Goal: Task Accomplishment & Management: Complete application form

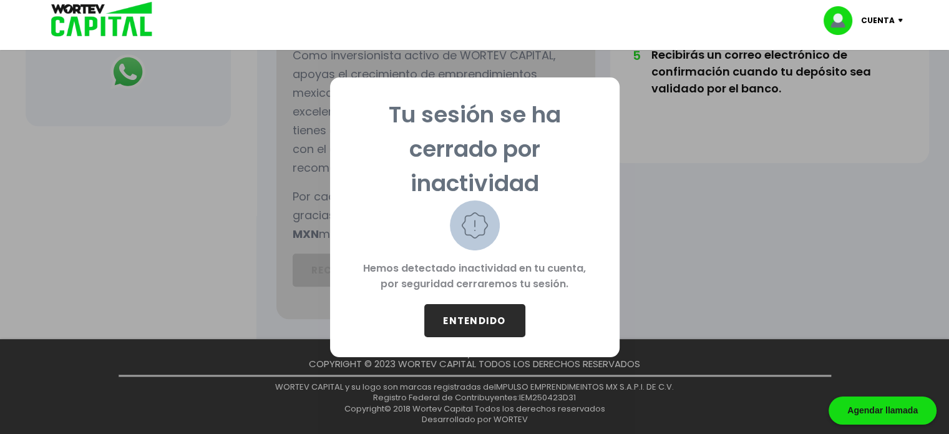
scroll to position [574, 0]
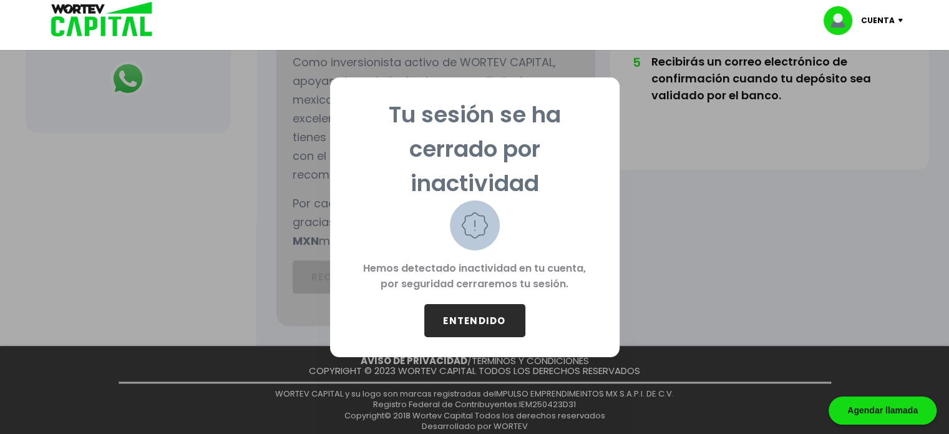
click at [448, 326] on button "ENTENDIDO" at bounding box center [474, 320] width 101 height 33
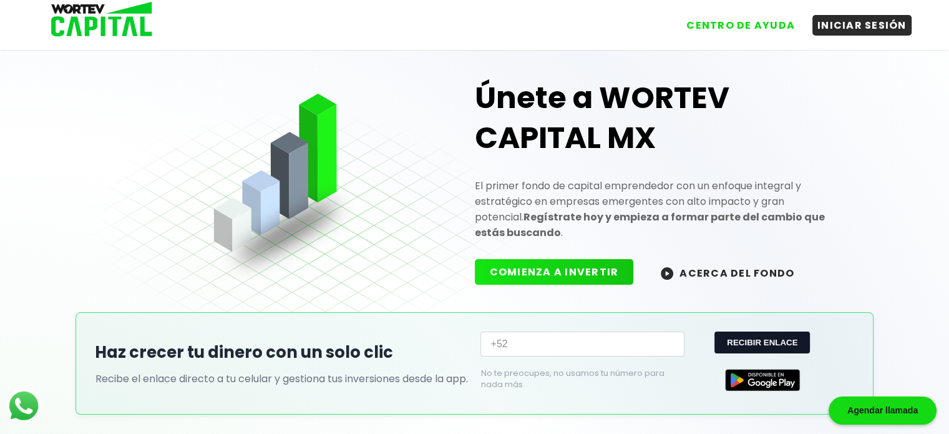
click at [861, 12] on link "INICIAR SESIÓN" at bounding box center [856, 21] width 112 height 30
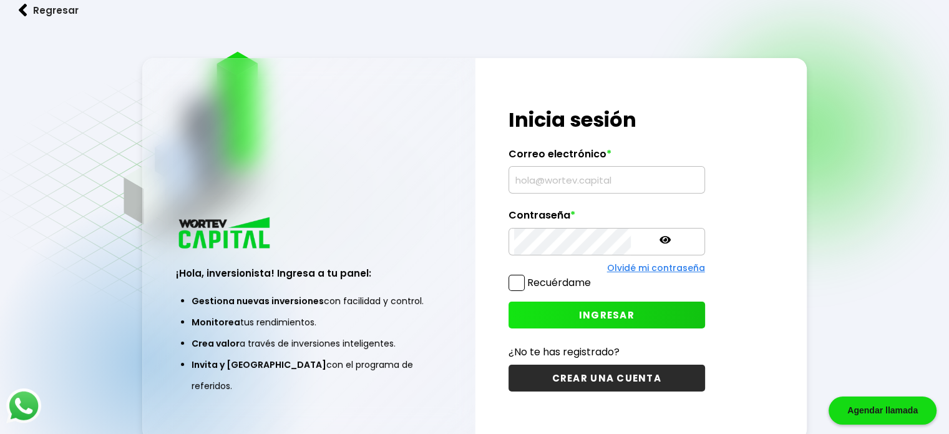
click at [574, 160] on label "Correo electrónico *" at bounding box center [607, 157] width 197 height 19
click at [572, 170] on input "text" at bounding box center [606, 180] width 185 height 26
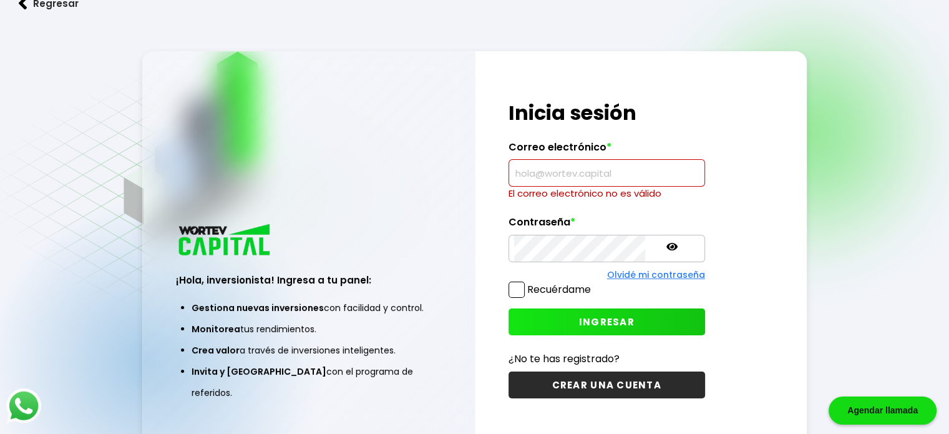
type input "[EMAIL_ADDRESS][DOMAIN_NAME]"
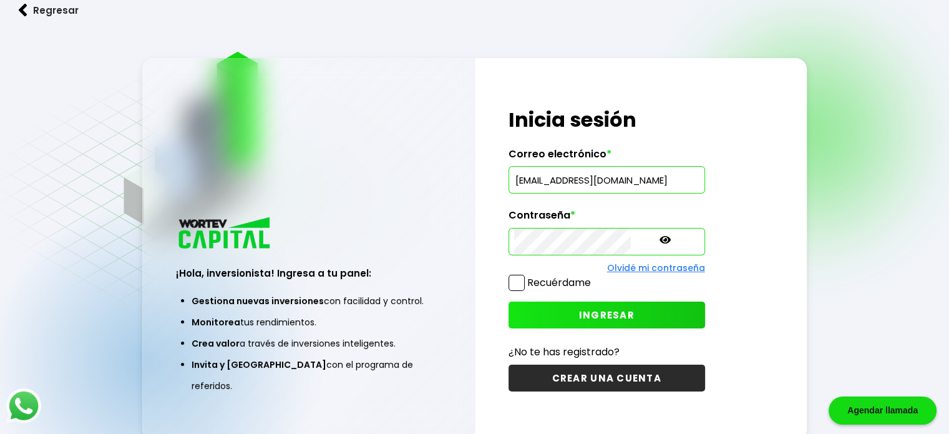
click at [532, 307] on button "INGRESAR" at bounding box center [607, 314] width 197 height 27
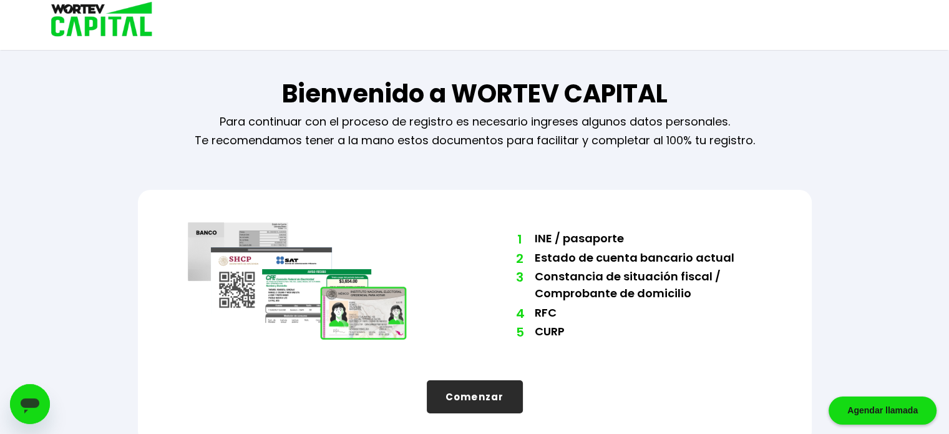
scroll to position [10, 0]
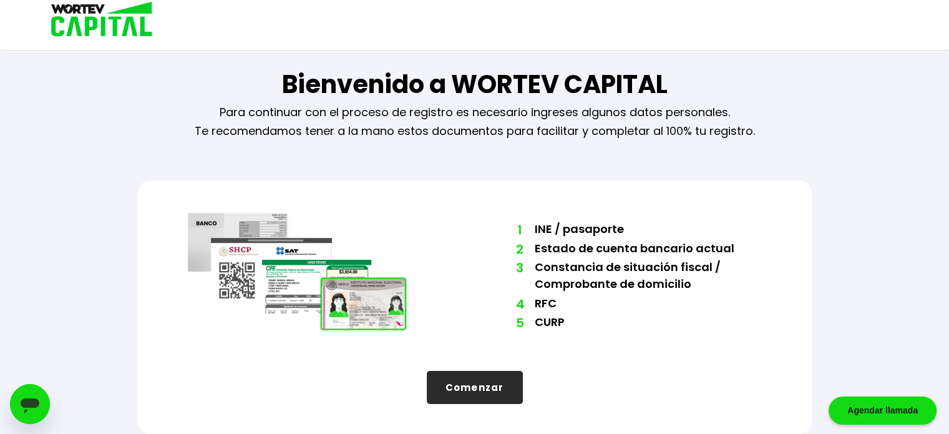
click at [439, 381] on button "Comenzar" at bounding box center [475, 387] width 96 height 33
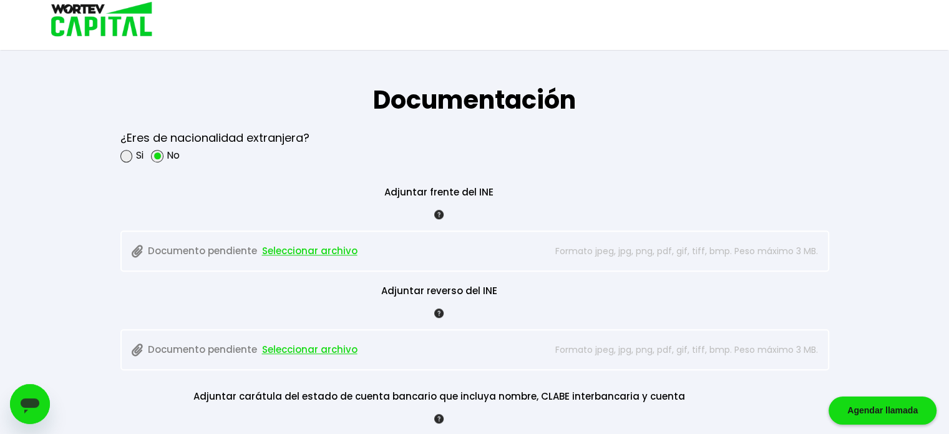
scroll to position [961, 0]
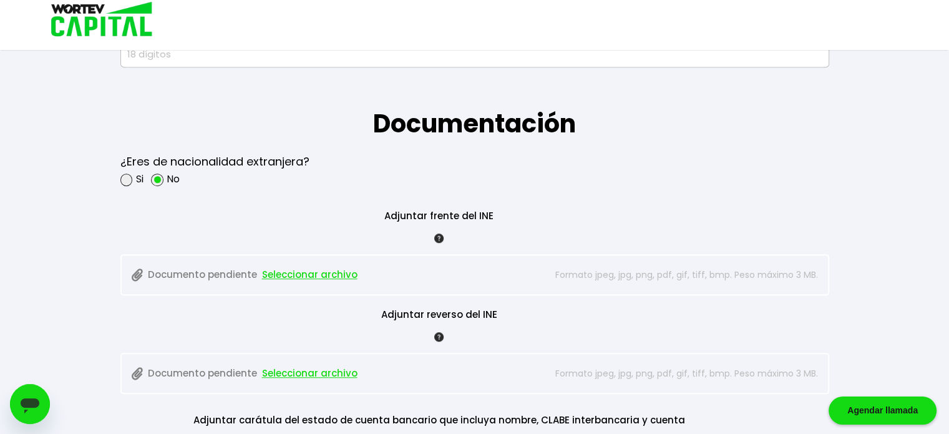
click at [290, 270] on span "Seleccionar archivo" at bounding box center [309, 274] width 95 height 19
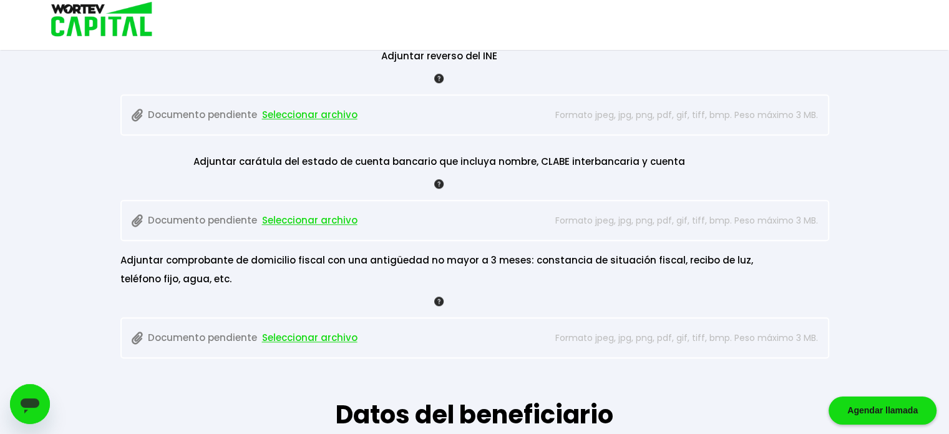
scroll to position [1222, 0]
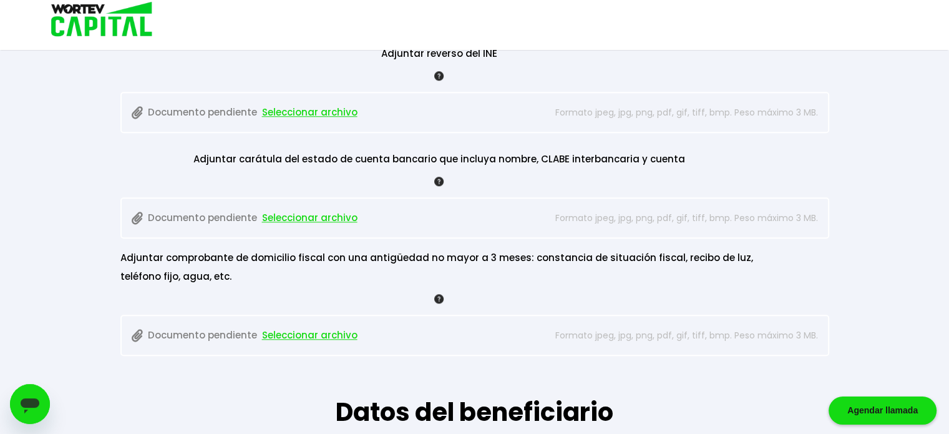
click at [312, 217] on span "Seleccionar archivo" at bounding box center [309, 217] width 95 height 19
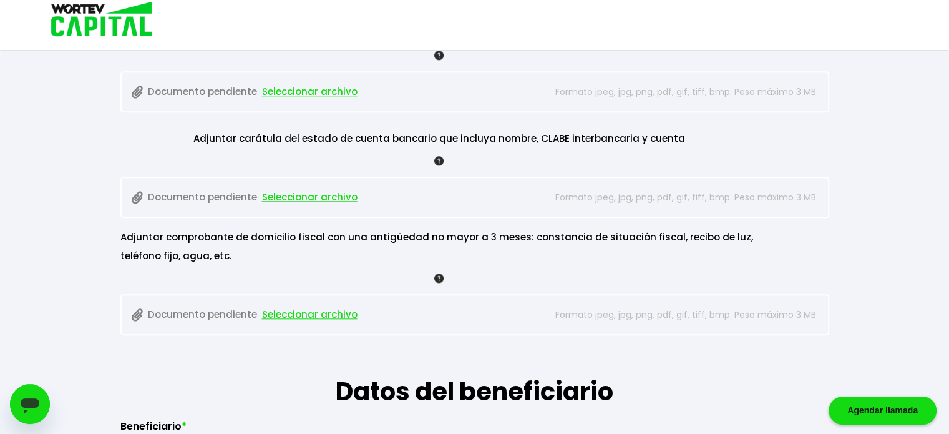
scroll to position [1240, 0]
